Goal: Transaction & Acquisition: Purchase product/service

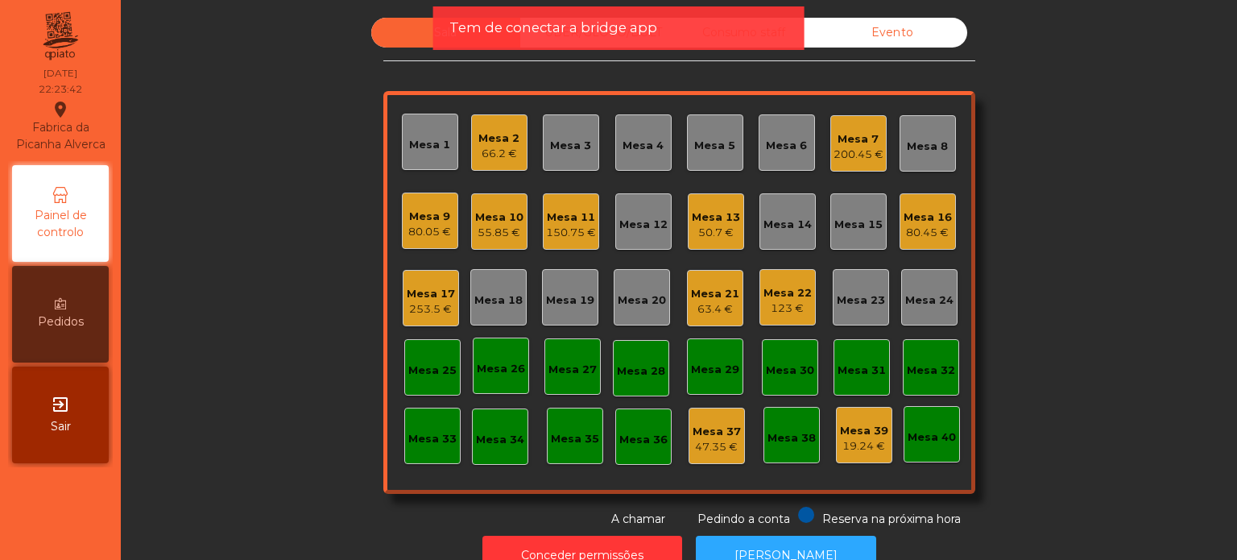
click at [784, 301] on div "123 €" at bounding box center [788, 308] width 48 height 16
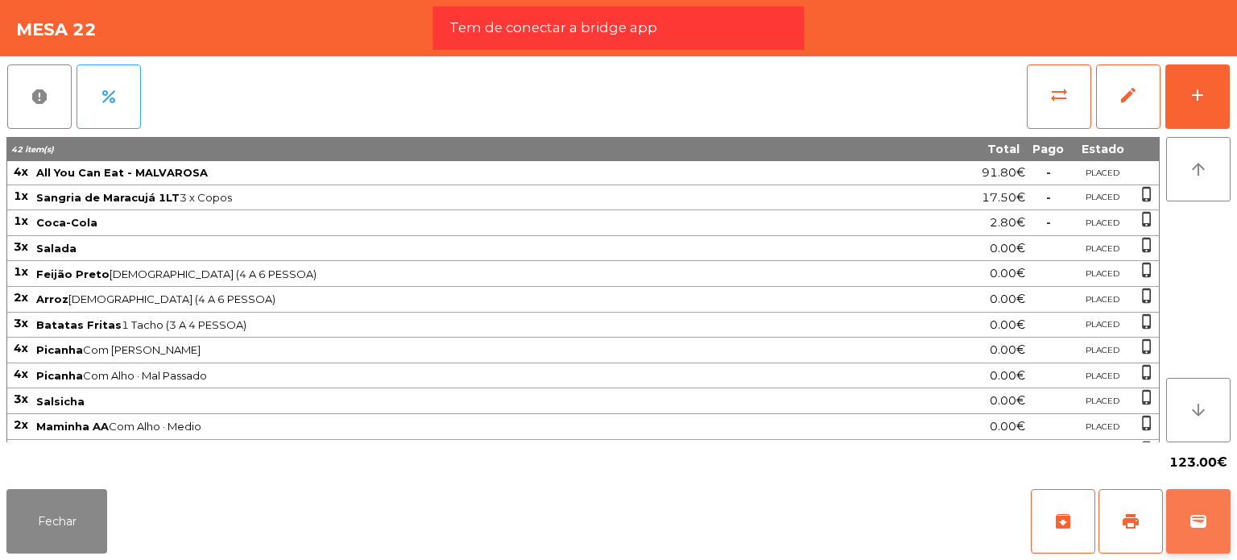
click at [1187, 519] on button "wallet" at bounding box center [1199, 521] width 64 height 64
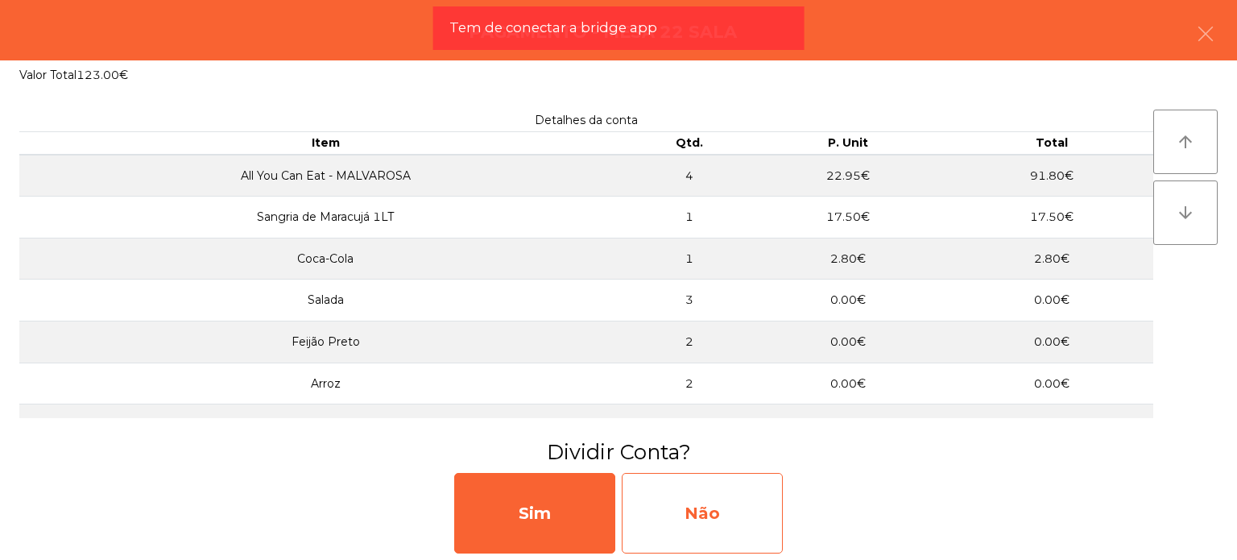
click at [692, 506] on div "Não" at bounding box center [702, 513] width 161 height 81
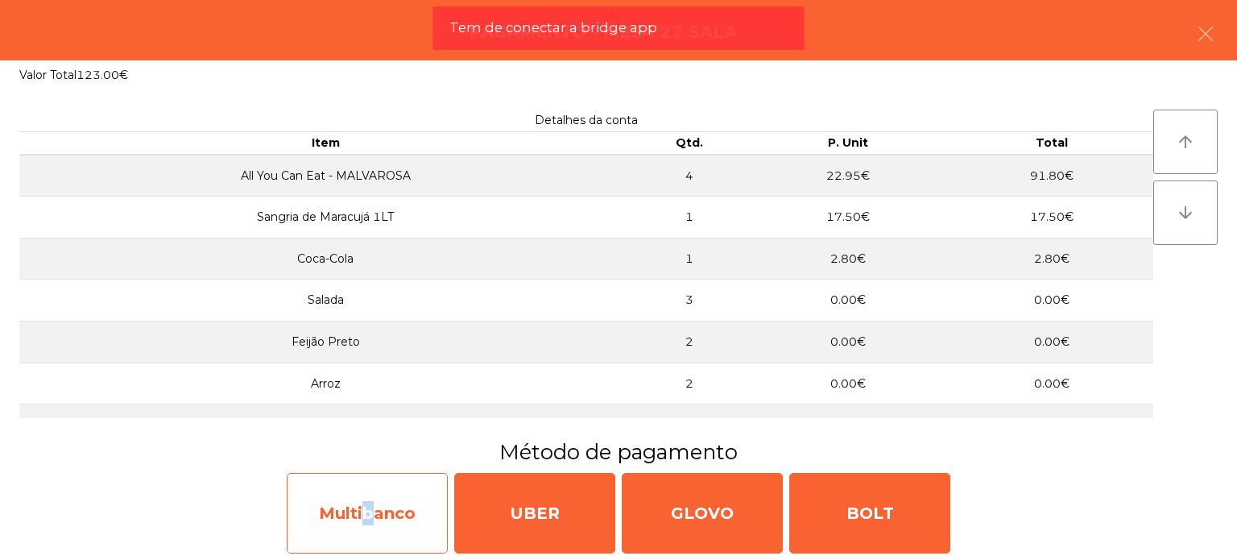
click at [364, 510] on div "Multibanco" at bounding box center [367, 513] width 161 height 81
select select "**"
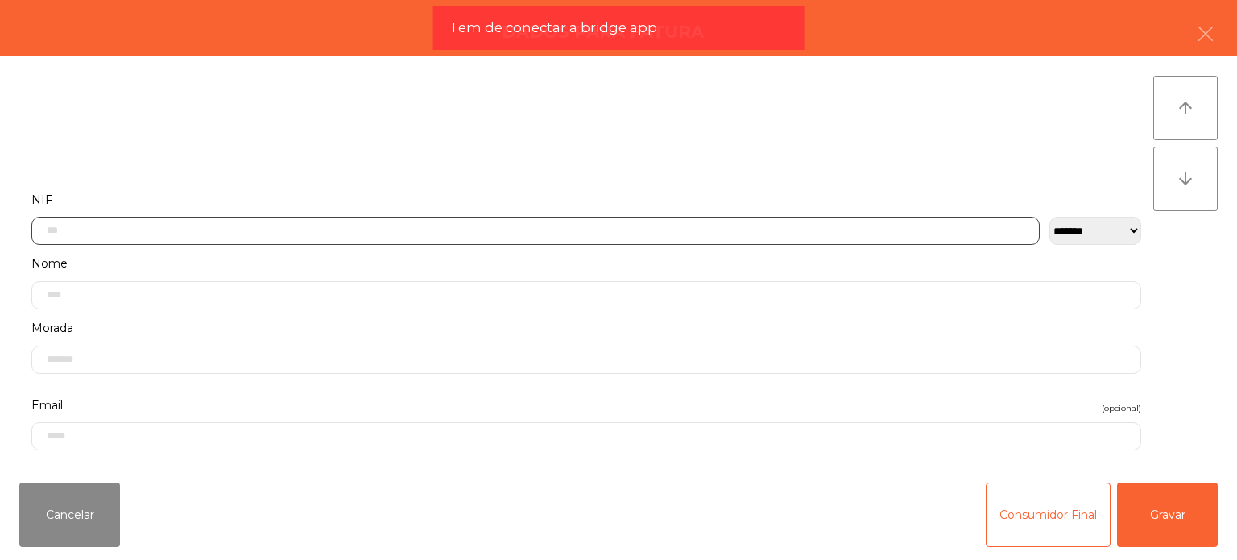
click at [335, 232] on input "text" at bounding box center [535, 231] width 1009 height 28
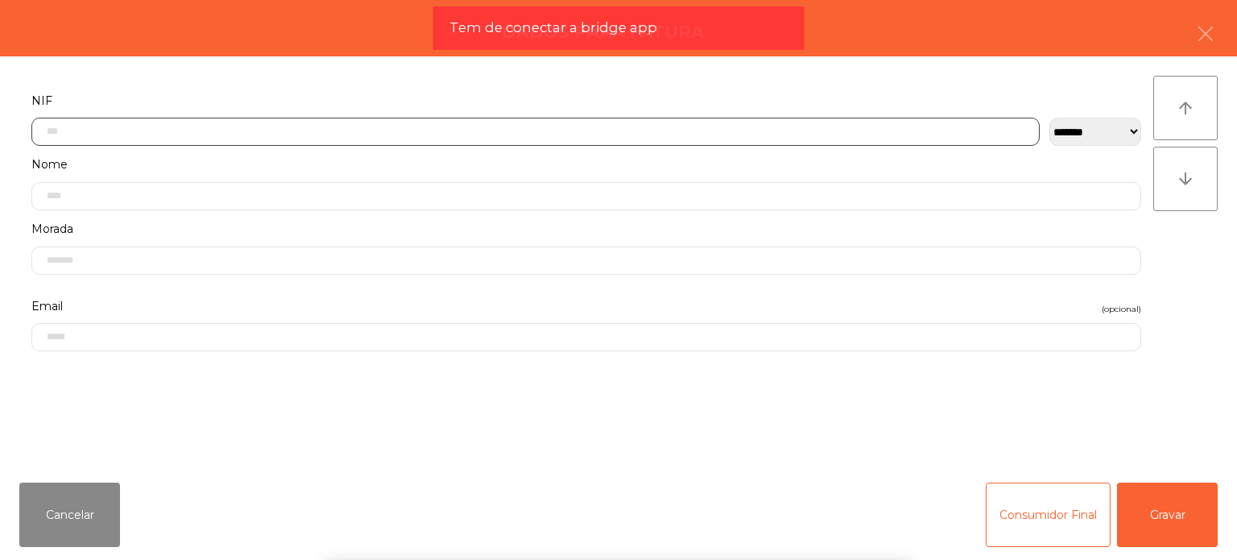
scroll to position [112, 0]
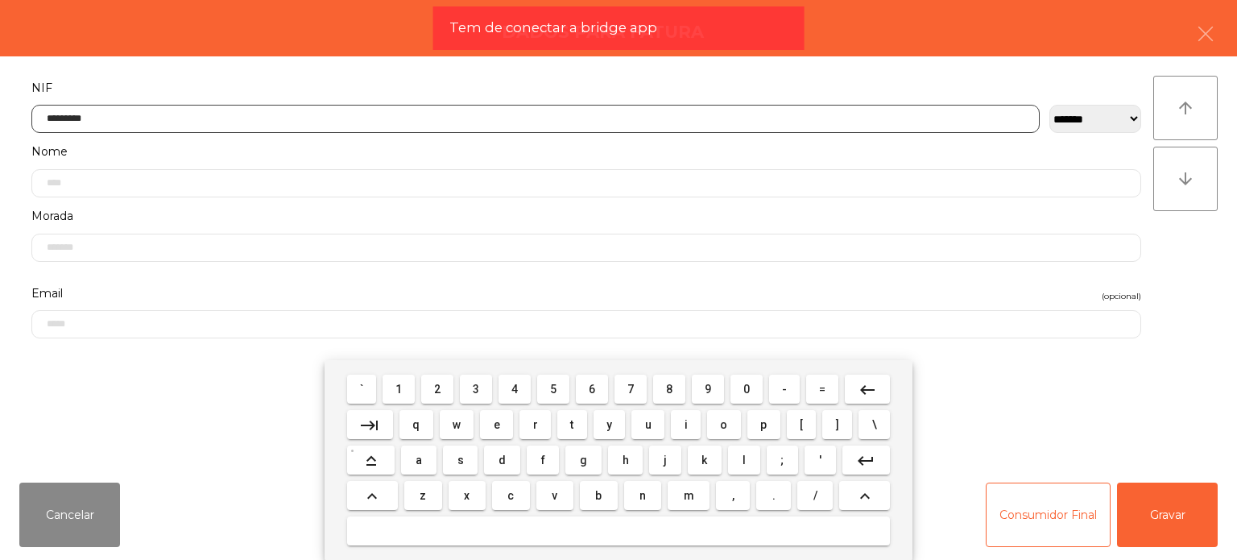
type input "*********"
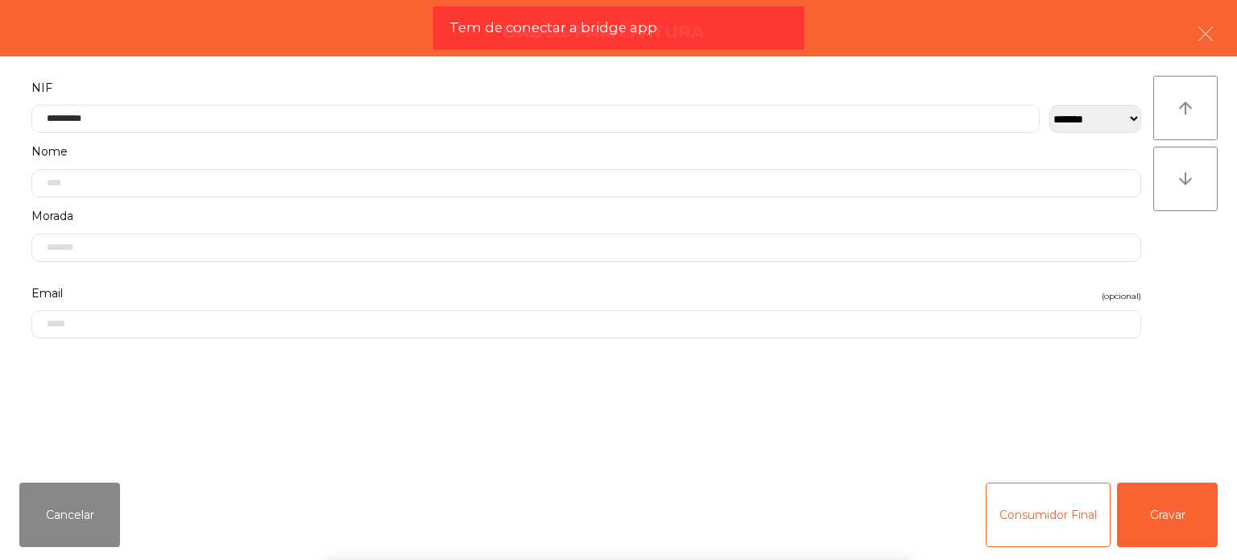
click at [1186, 515] on div "` 1 2 3 4 5 6 7 8 9 0 - = keyboard_backspace keyboard_tab q w e r t y u i o p […" at bounding box center [618, 460] width 1237 height 200
click at [1219, 39] on button "button" at bounding box center [1205, 35] width 45 height 48
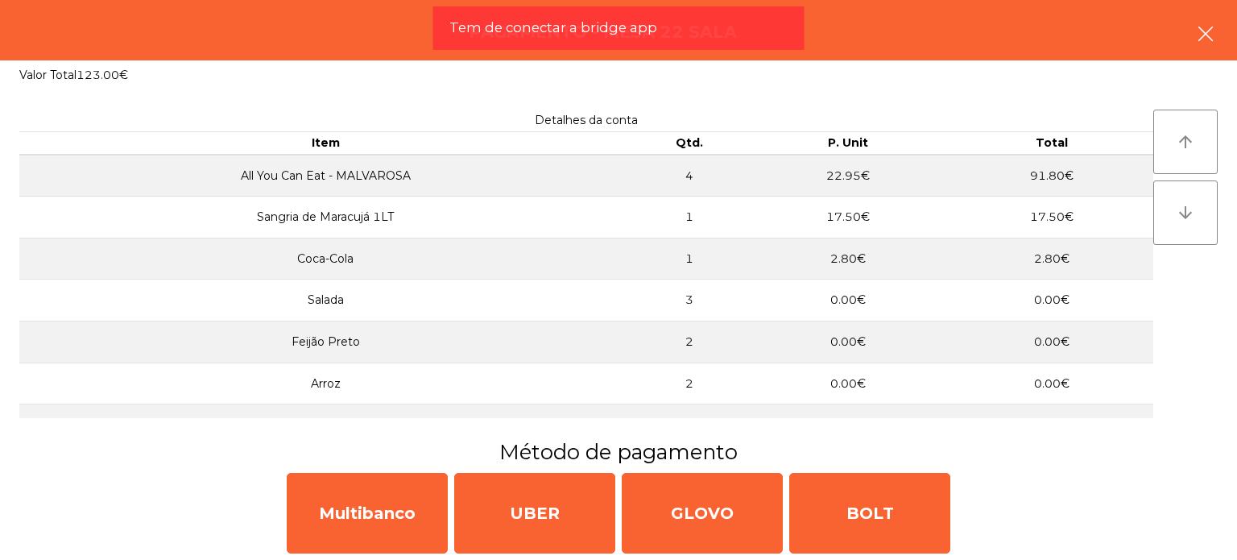
click at [1200, 48] on button "button" at bounding box center [1205, 35] width 45 height 48
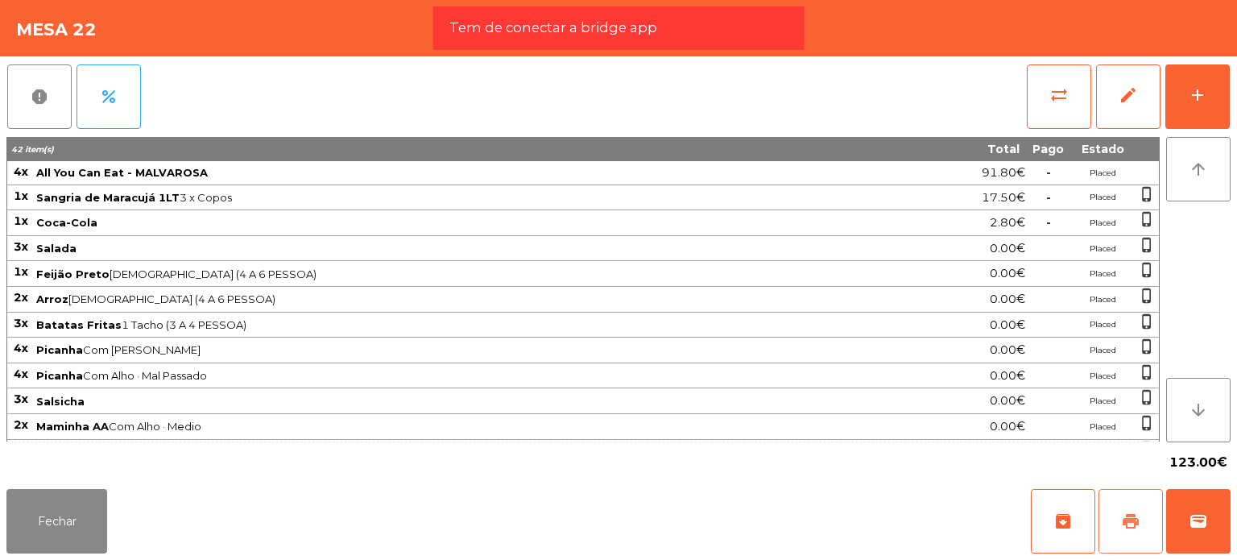
click at [1115, 512] on button "print" at bounding box center [1131, 521] width 64 height 64
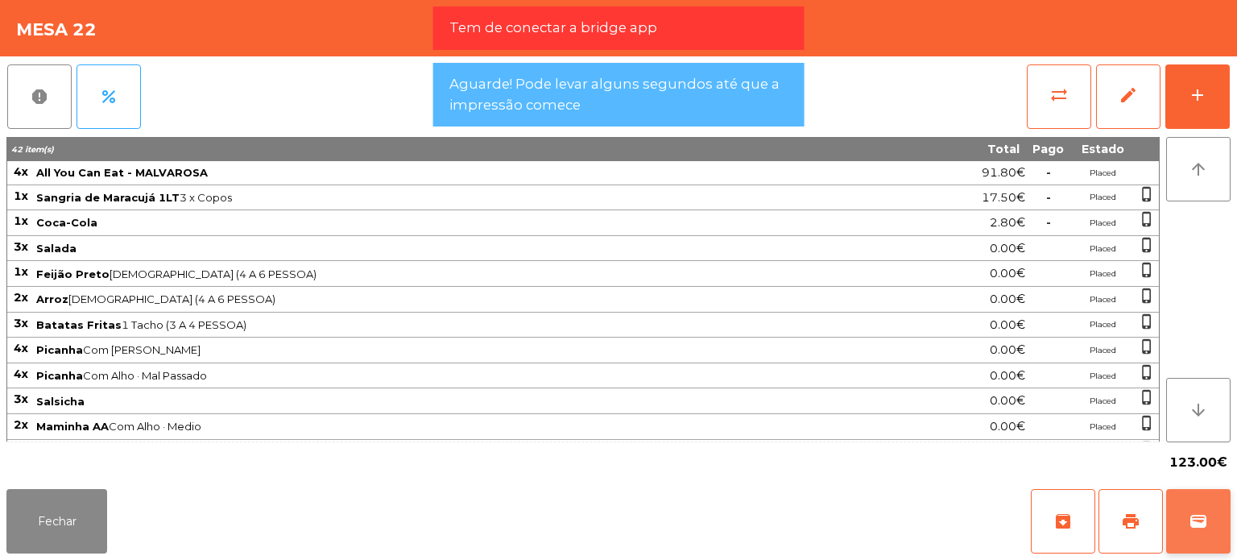
click at [1202, 520] on span "wallet" at bounding box center [1198, 521] width 19 height 19
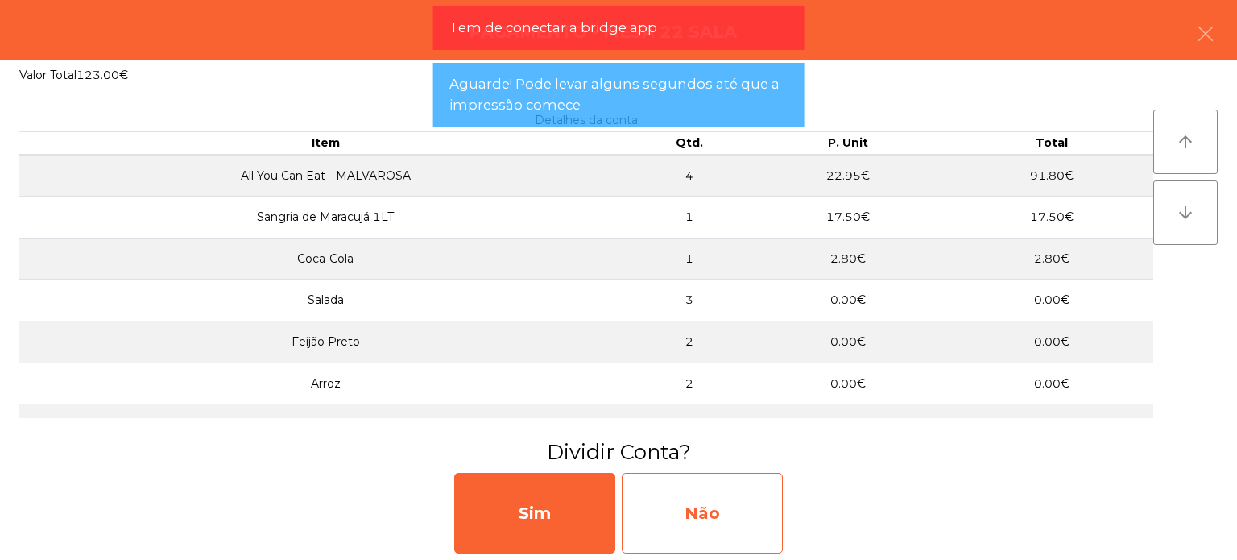
click at [735, 495] on div "Não" at bounding box center [702, 513] width 161 height 81
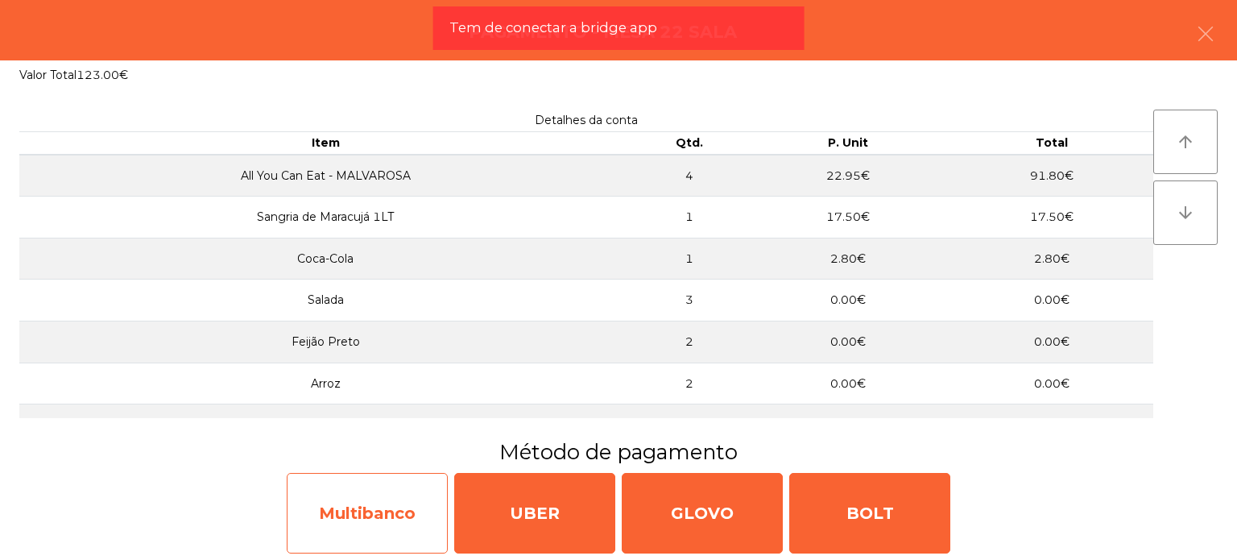
click at [388, 485] on div "Multibanco" at bounding box center [367, 513] width 161 height 81
select select "**"
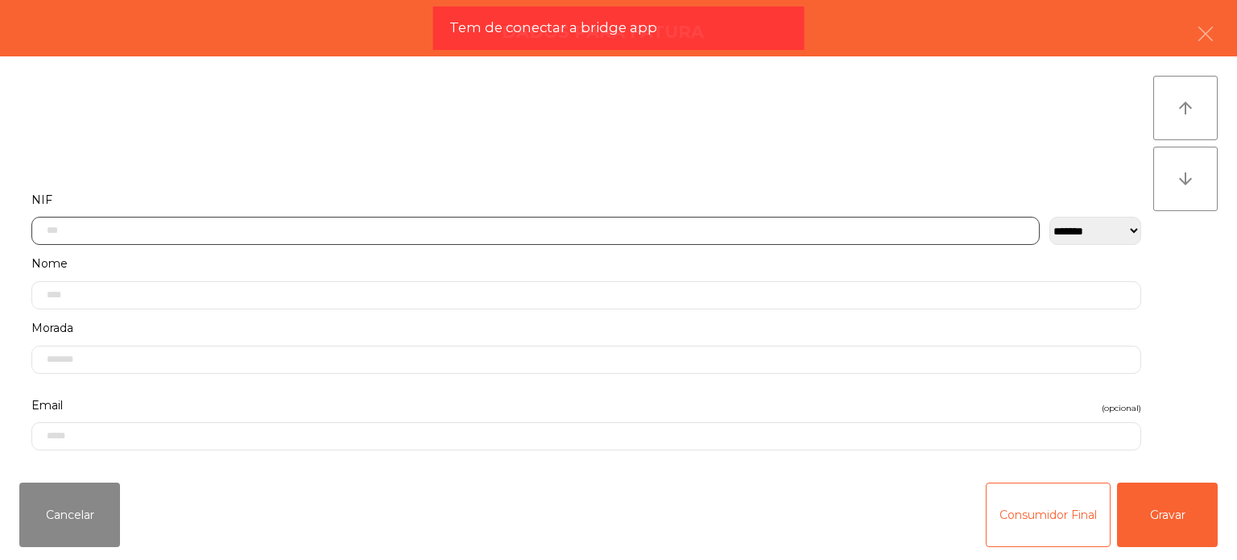
click at [527, 217] on input "text" at bounding box center [535, 231] width 1009 height 28
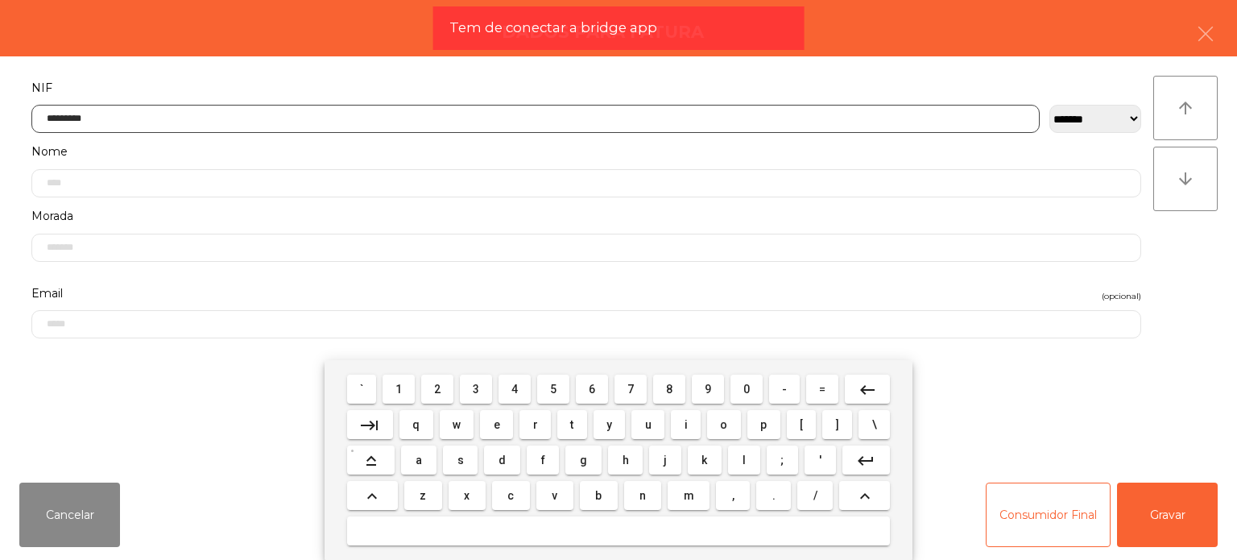
type input "*********"
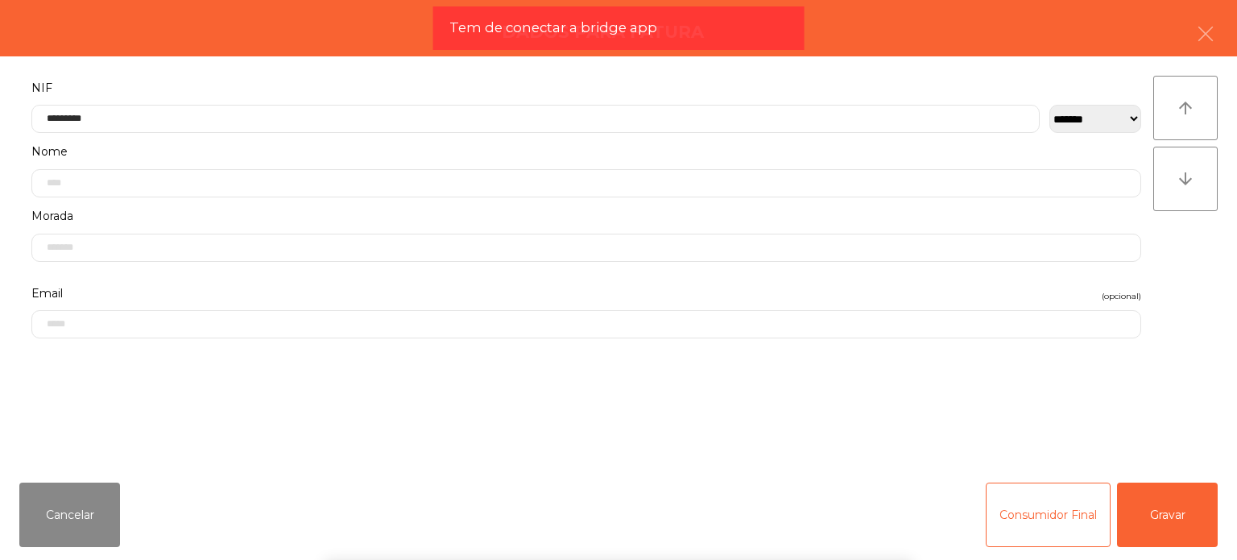
drag, startPoint x: 1154, startPoint y: 491, endPoint x: 1147, endPoint y: 487, distance: 8.7
click at [1152, 491] on div "` 1 2 3 4 5 6 7 8 9 0 - = keyboard_backspace keyboard_tab q w e r t y u i o p […" at bounding box center [618, 460] width 1237 height 200
click at [1151, 489] on button "Gravar" at bounding box center [1167, 515] width 101 height 64
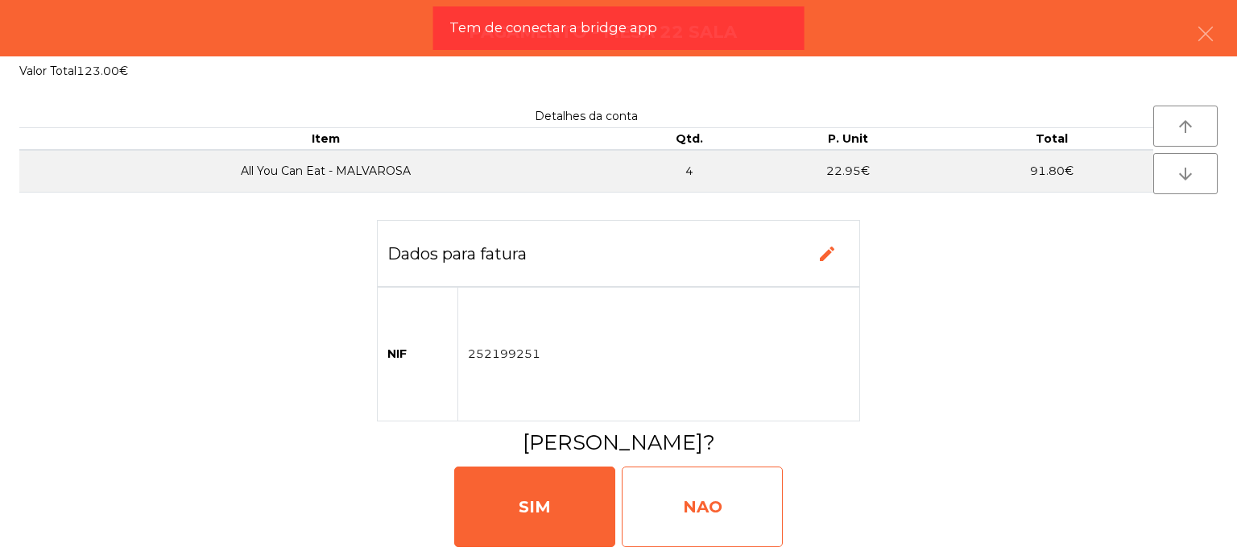
click at [709, 516] on div "NAO" at bounding box center [702, 506] width 161 height 81
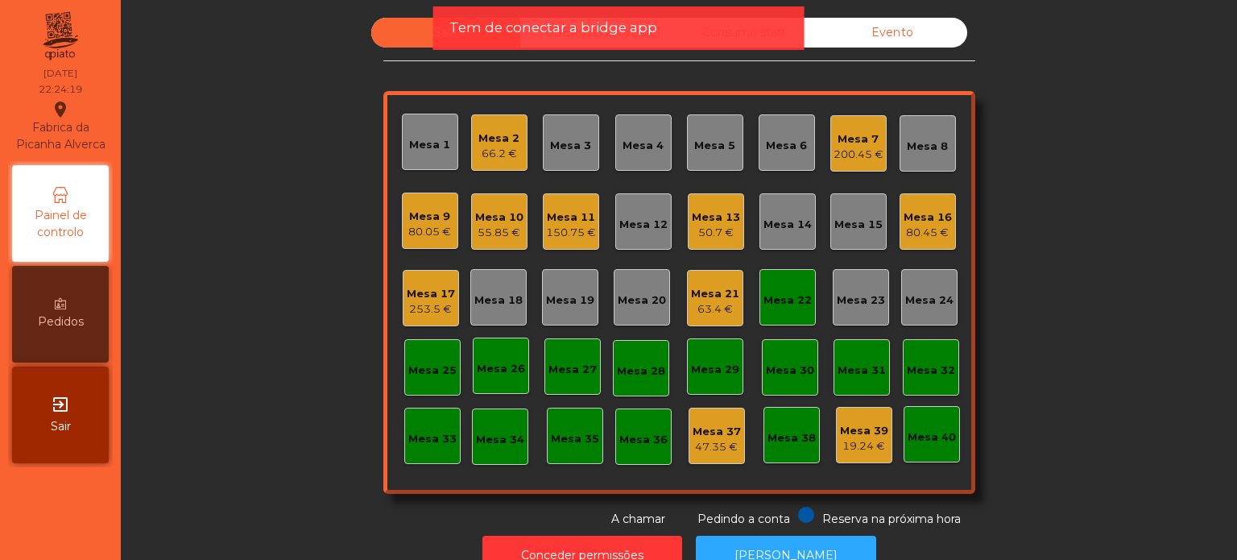
click at [795, 309] on div "Mesa 22" at bounding box center [788, 297] width 56 height 56
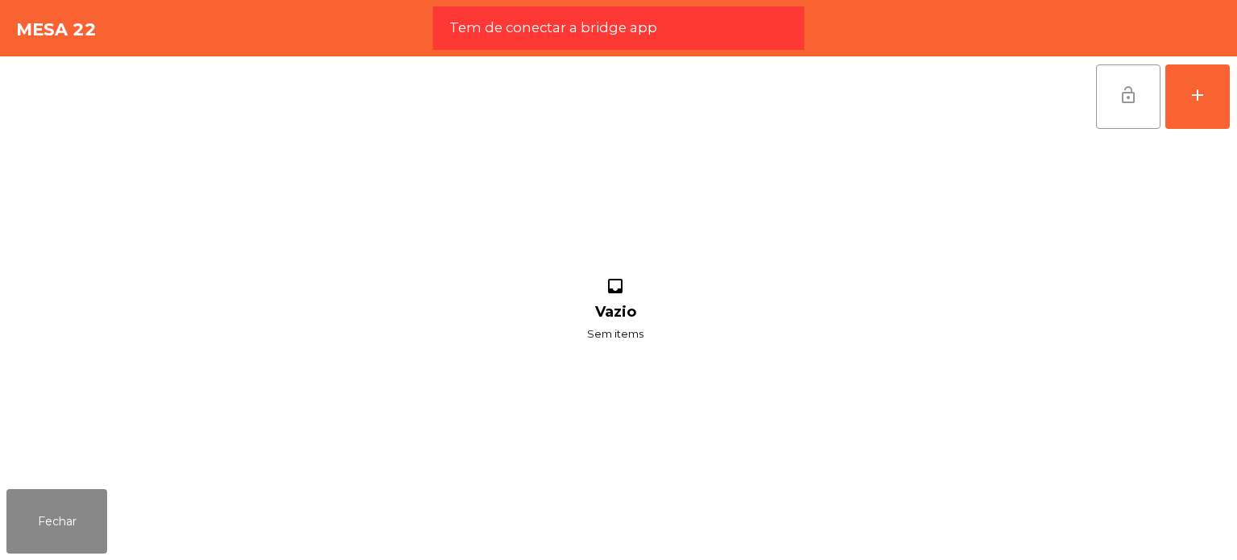
click at [1118, 94] on button "lock_open" at bounding box center [1128, 96] width 64 height 64
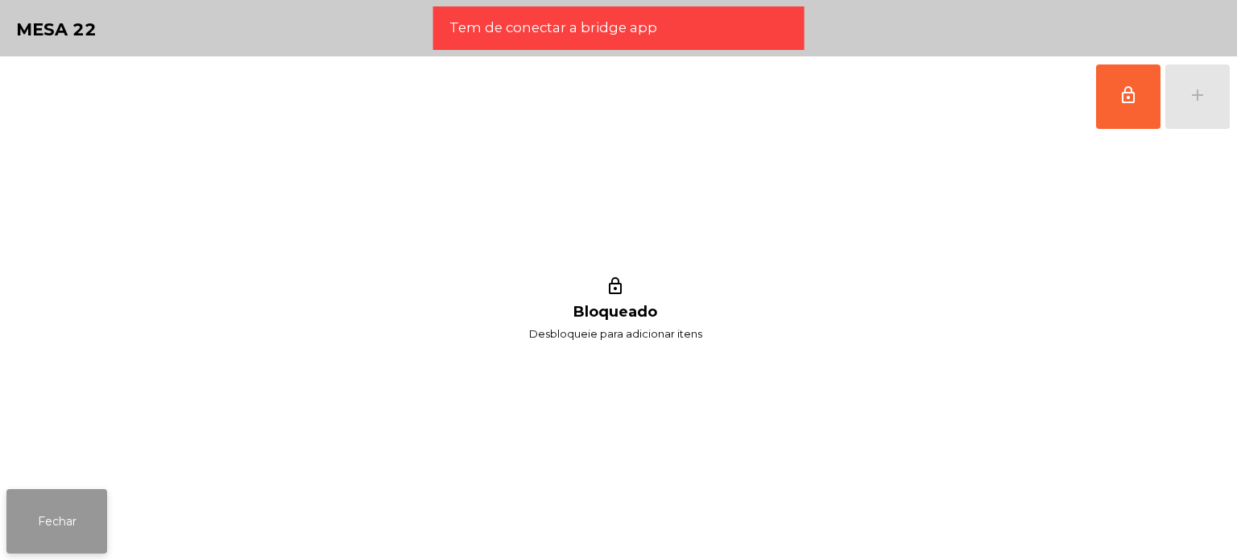
click at [56, 509] on button "Fechar" at bounding box center [56, 521] width 101 height 64
